Goal: Information Seeking & Learning: Check status

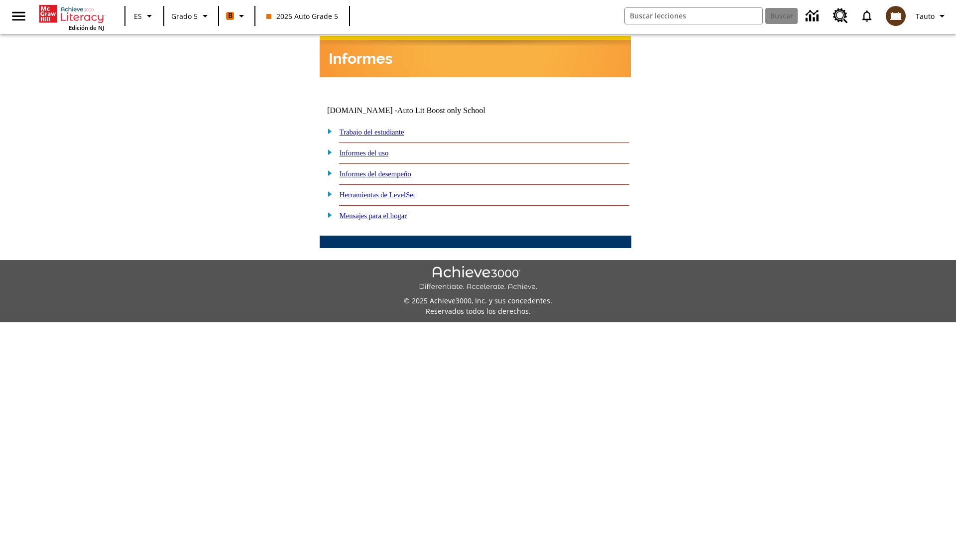
click at [388, 170] on link "Informes del desempeño" at bounding box center [375, 174] width 72 height 8
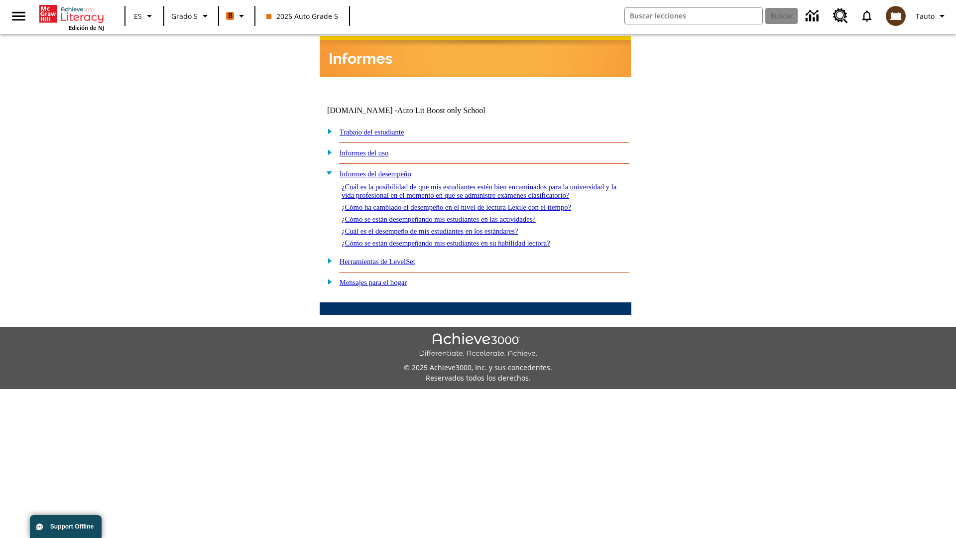
click at [473, 183] on link "¿Cuál es la posibilidad de que mis estudiantes estén bien encaminados para la u…" at bounding box center [478, 191] width 275 height 16
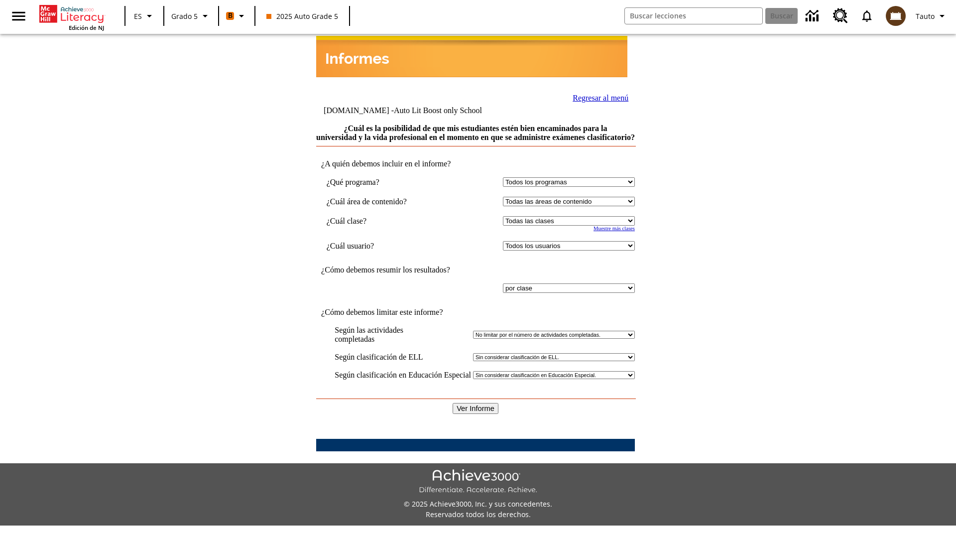
click at [566, 220] on select "Seleccionar una clase: Todas las clases 2025 Auto Grade 5 OL 2025 Auto Grade 6" at bounding box center [569, 220] width 132 height 9
select select "11133131"
